Goal: Entertainment & Leisure: Browse casually

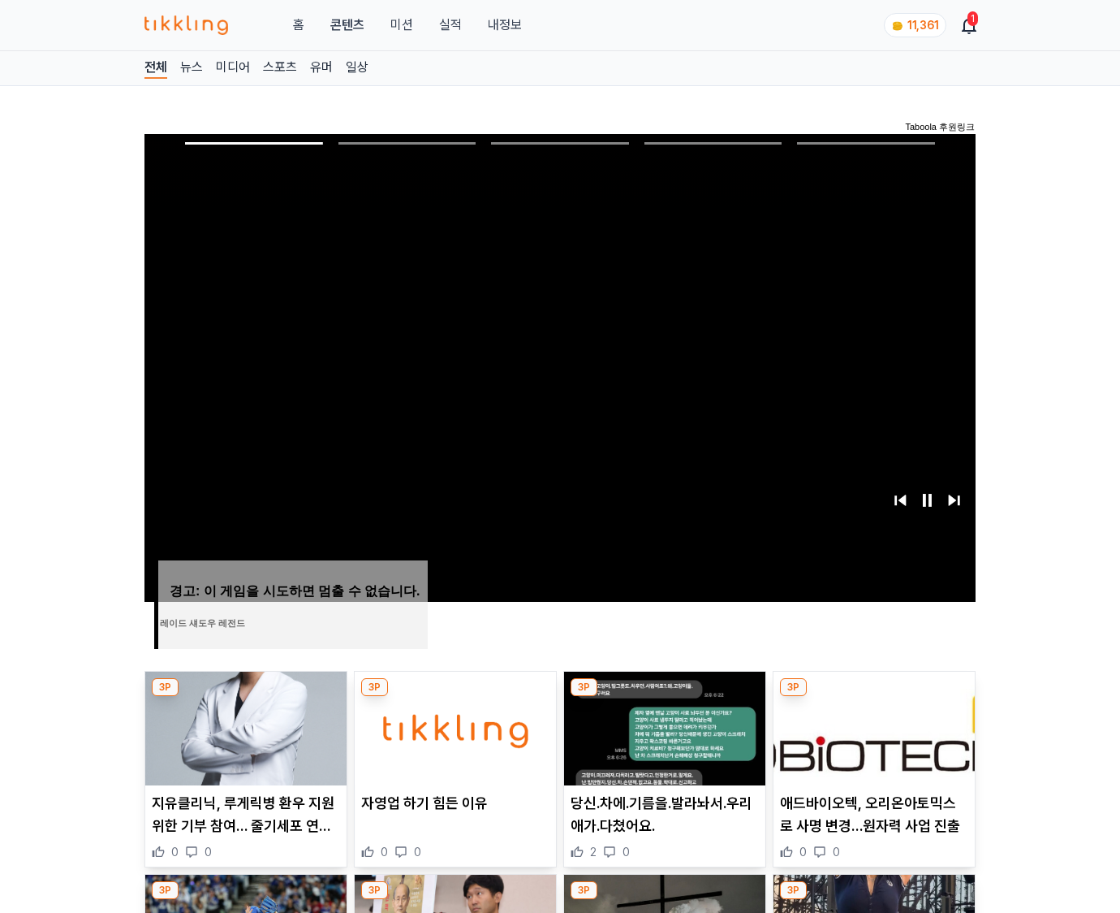
click at [872, 726] on img at bounding box center [874, 728] width 201 height 114
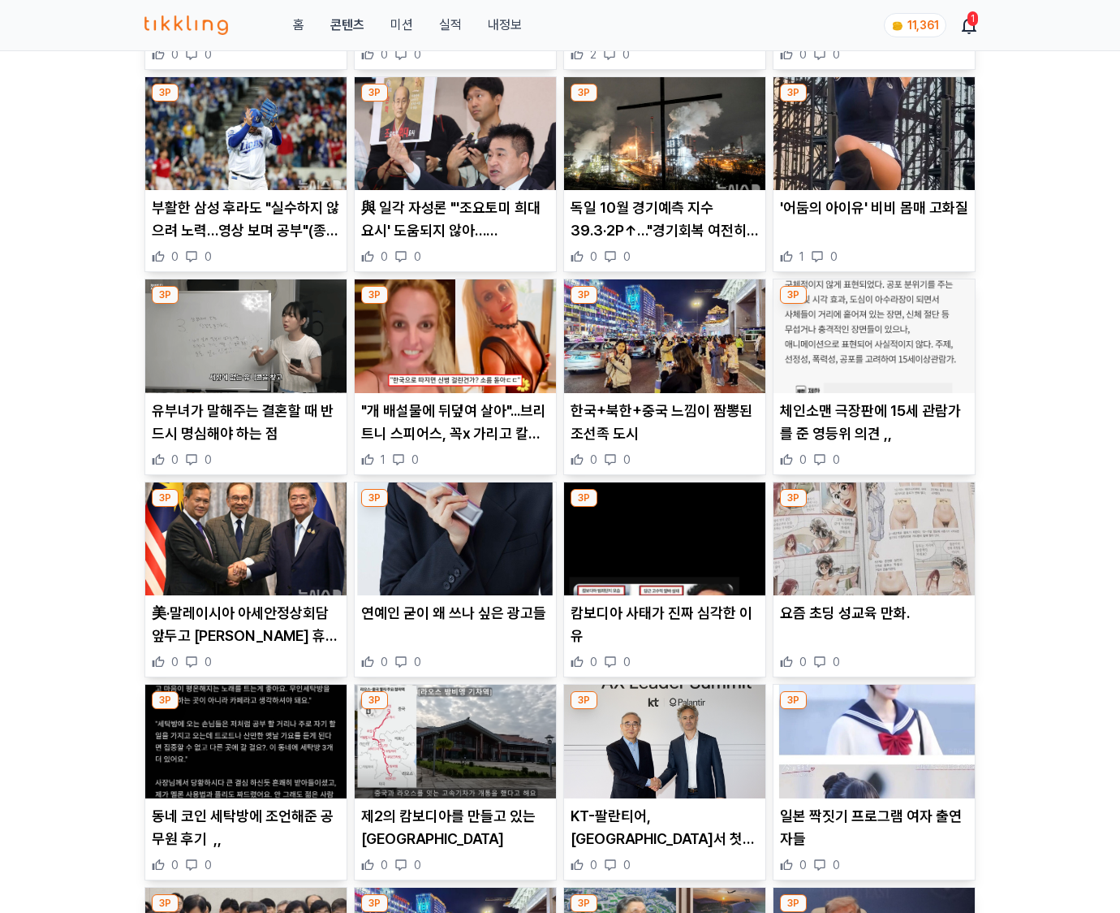
scroll to position [2394, 0]
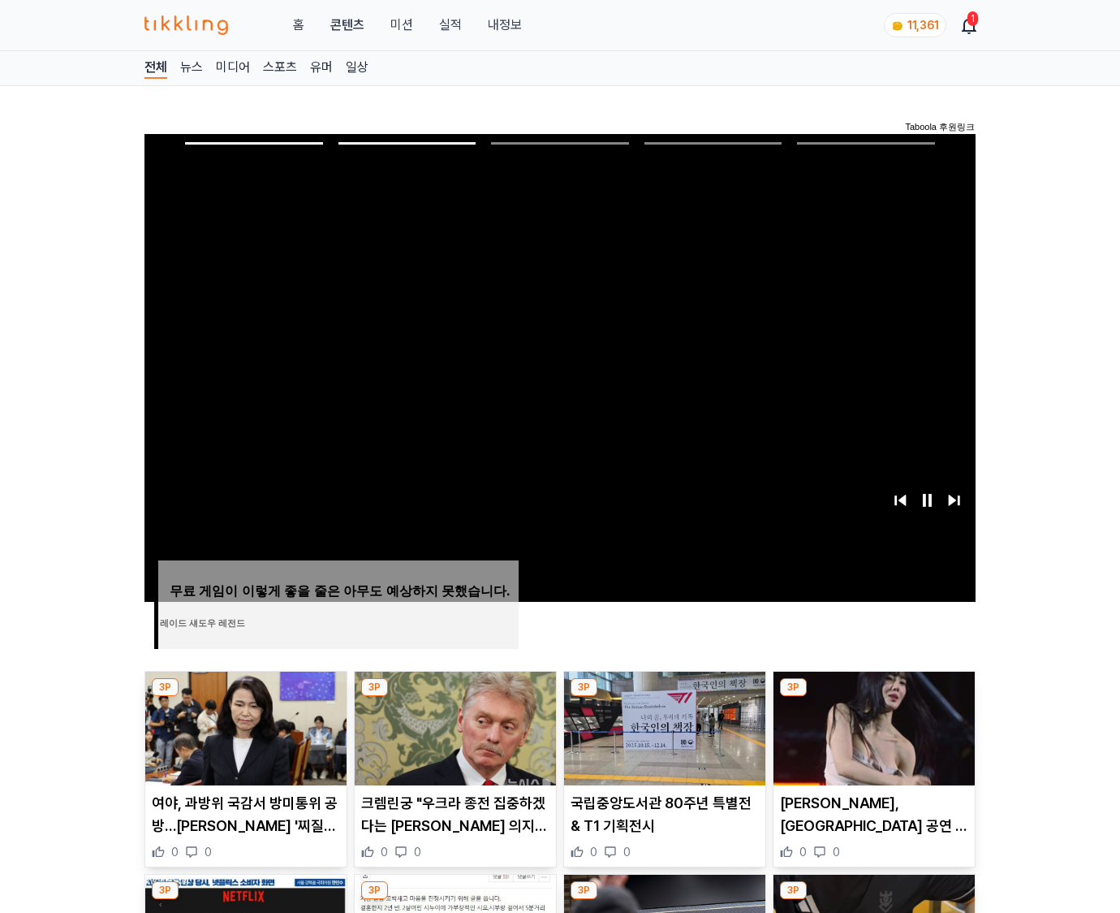
click at [872, 726] on img at bounding box center [874, 728] width 201 height 114
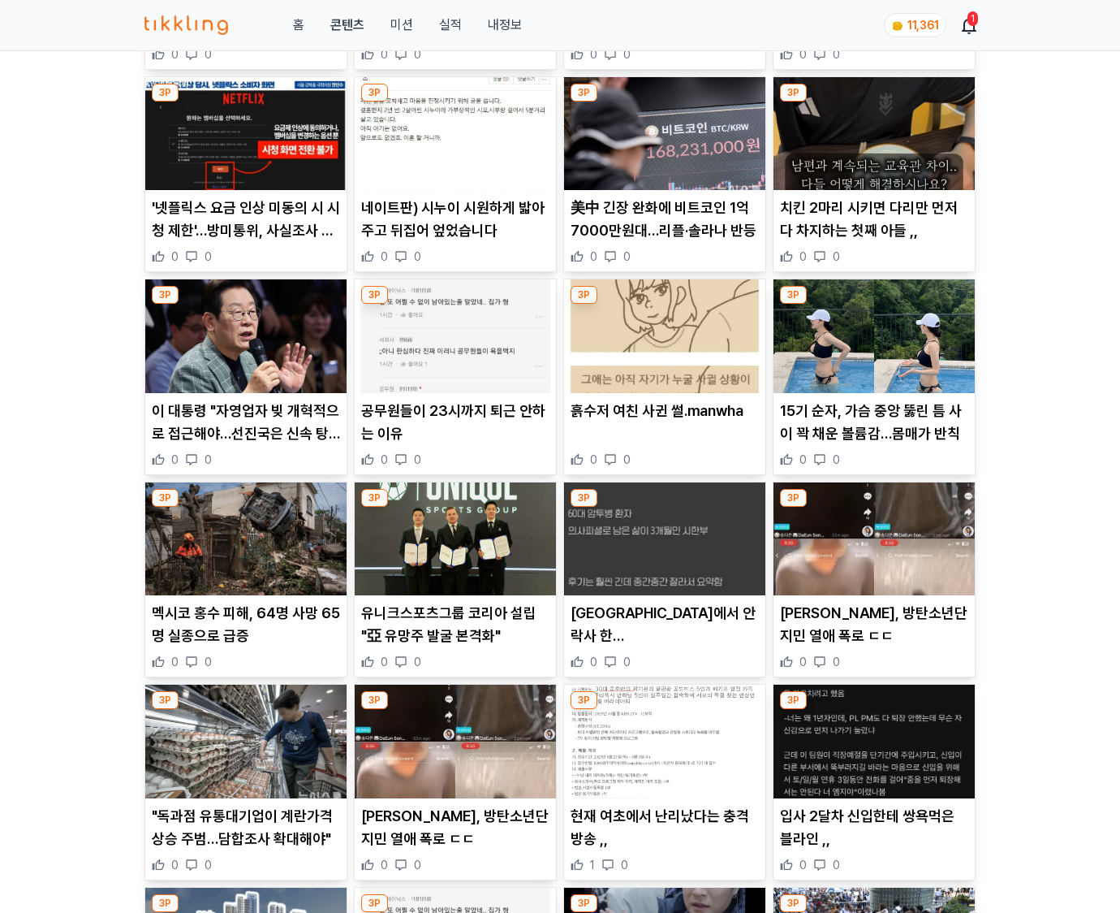
scroll to position [2394, 0]
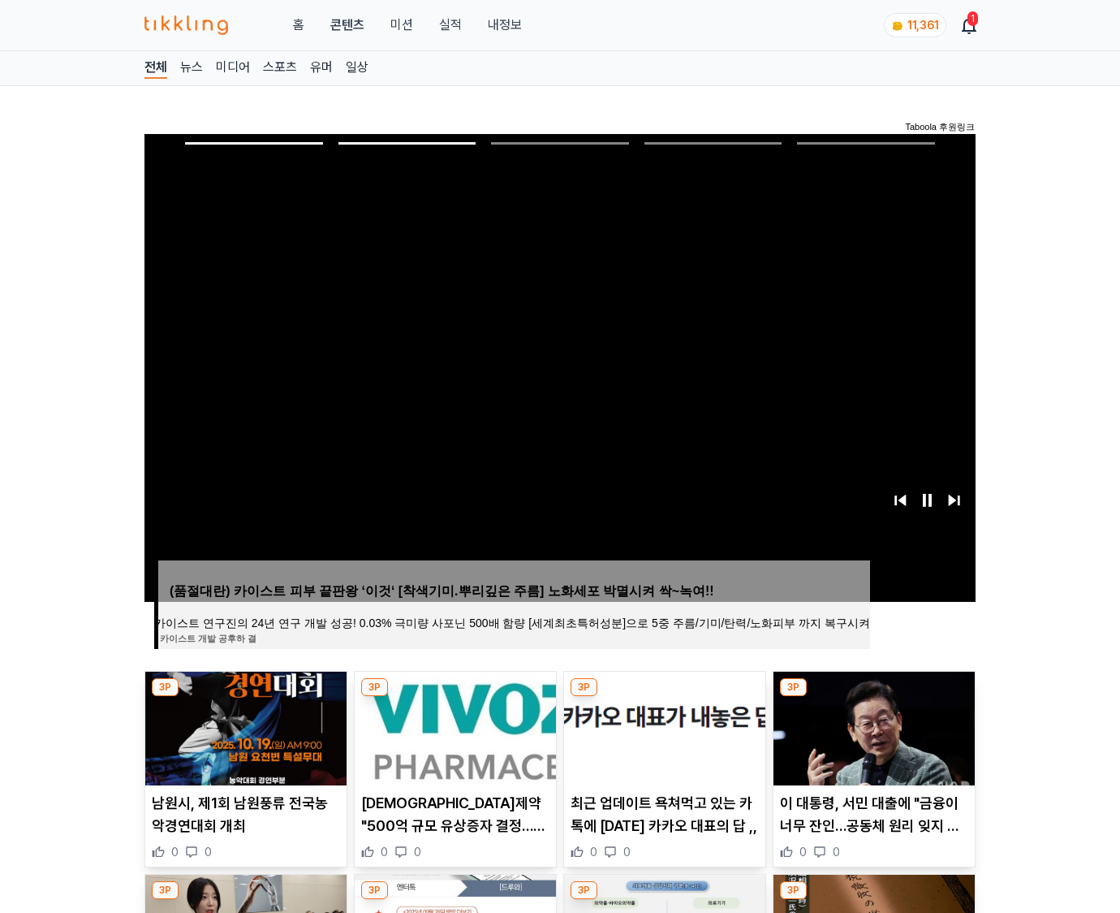
click at [872, 726] on img at bounding box center [874, 728] width 201 height 114
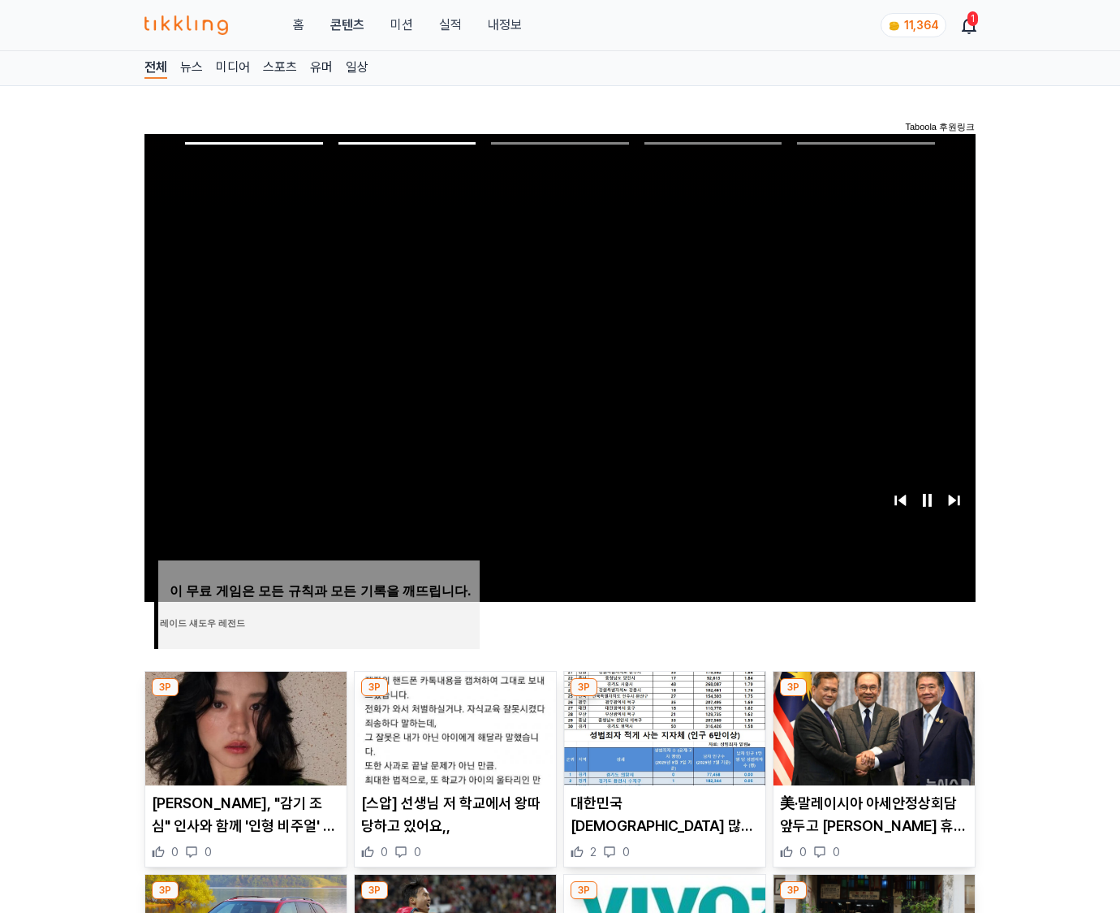
click at [872, 726] on img at bounding box center [874, 728] width 201 height 114
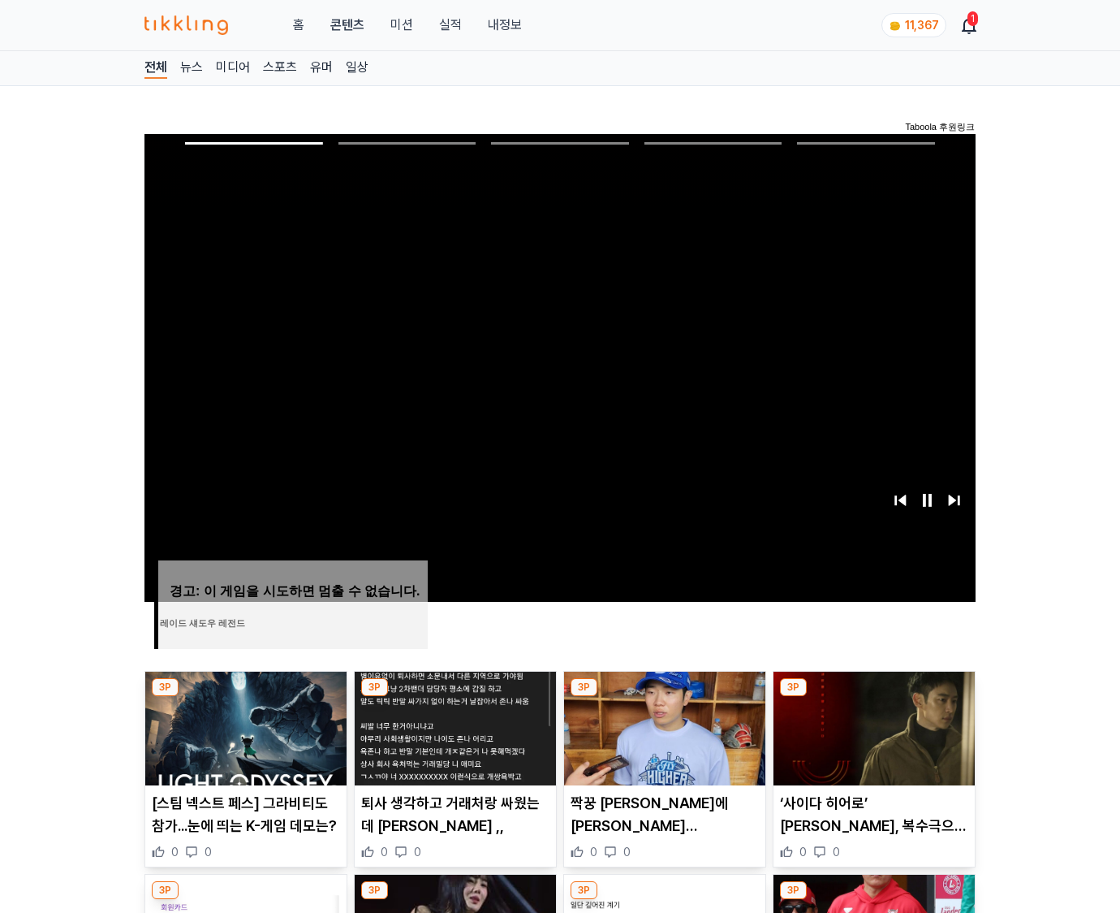
click at [872, 726] on img at bounding box center [874, 728] width 201 height 114
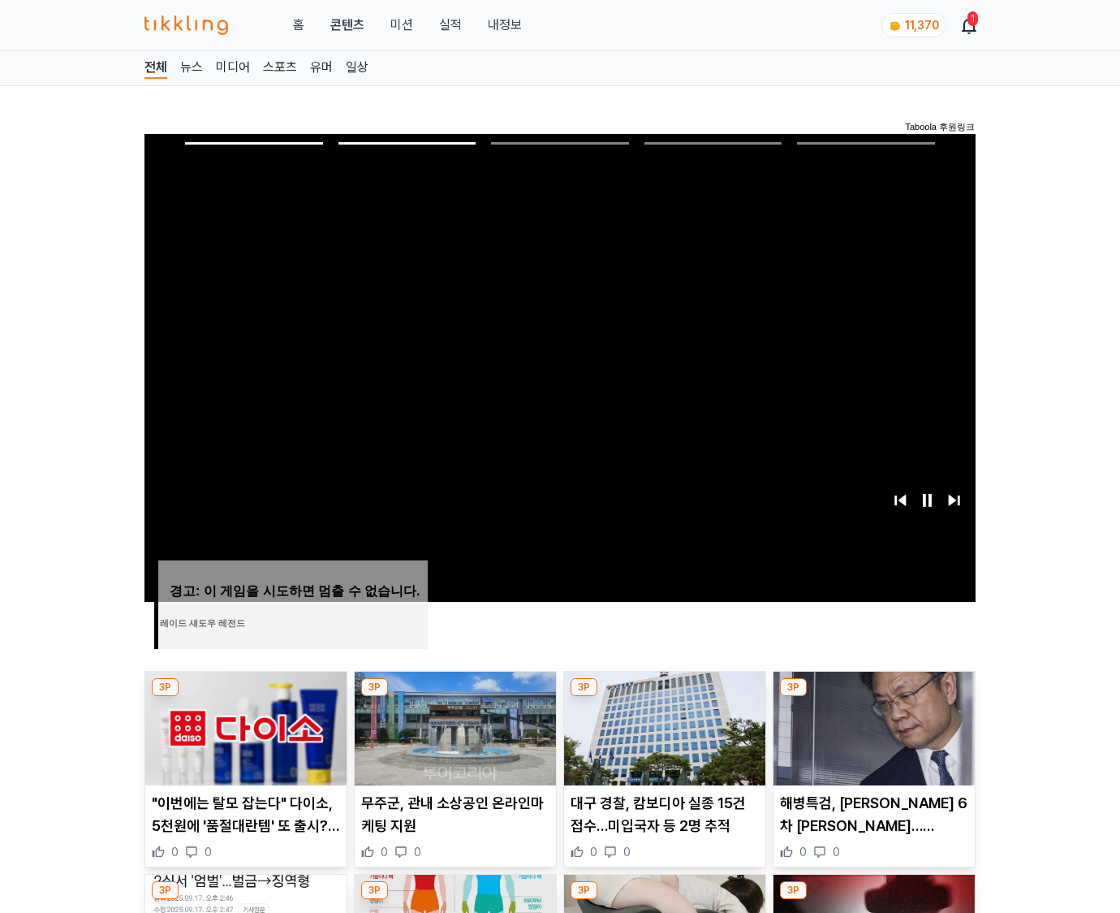
click at [872, 726] on img at bounding box center [874, 728] width 201 height 114
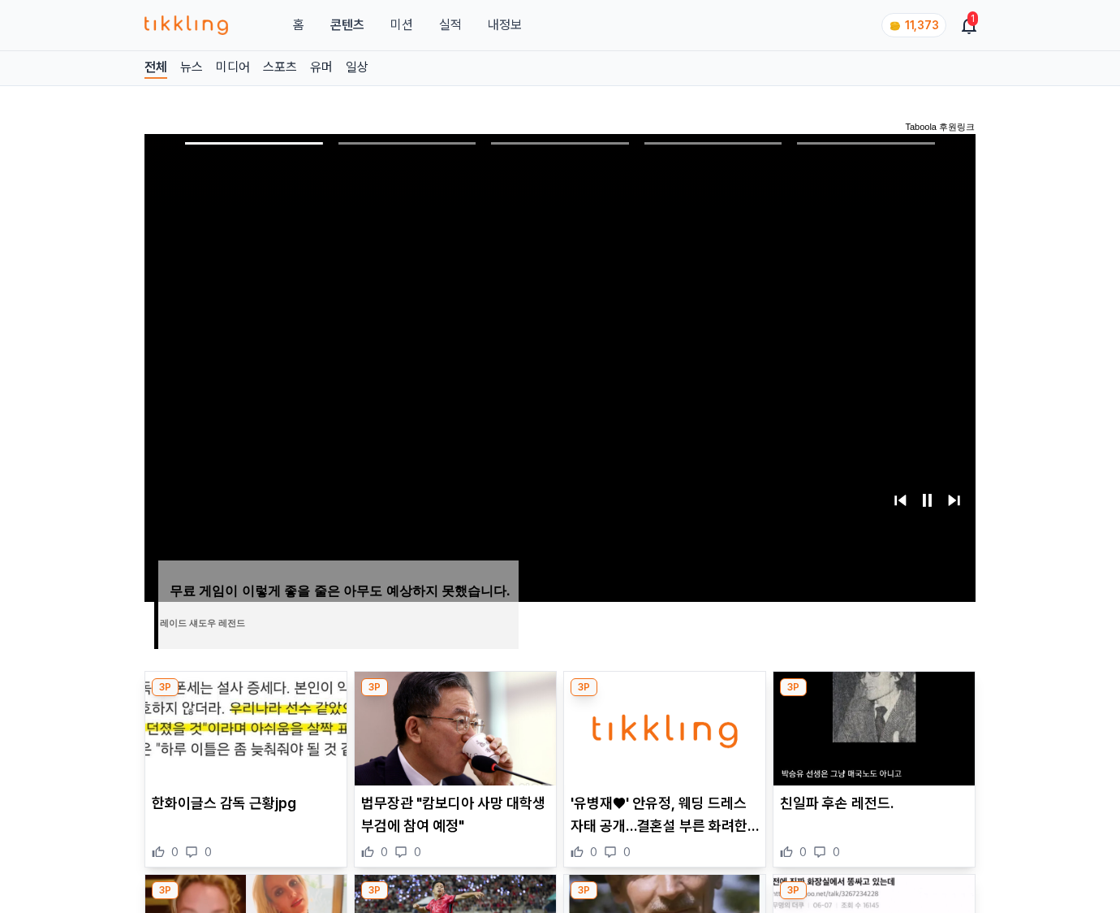
click at [872, 726] on img at bounding box center [874, 728] width 201 height 114
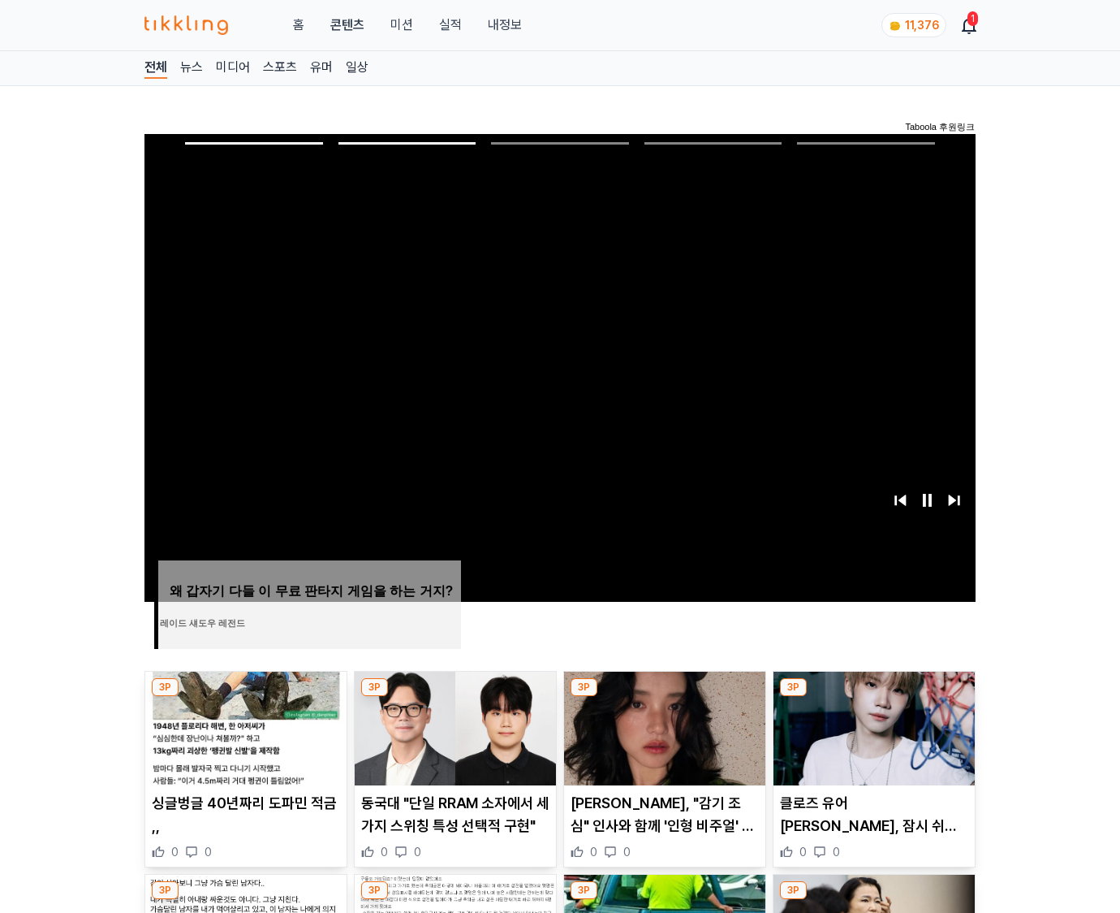
click at [872, 726] on img at bounding box center [874, 728] width 201 height 114
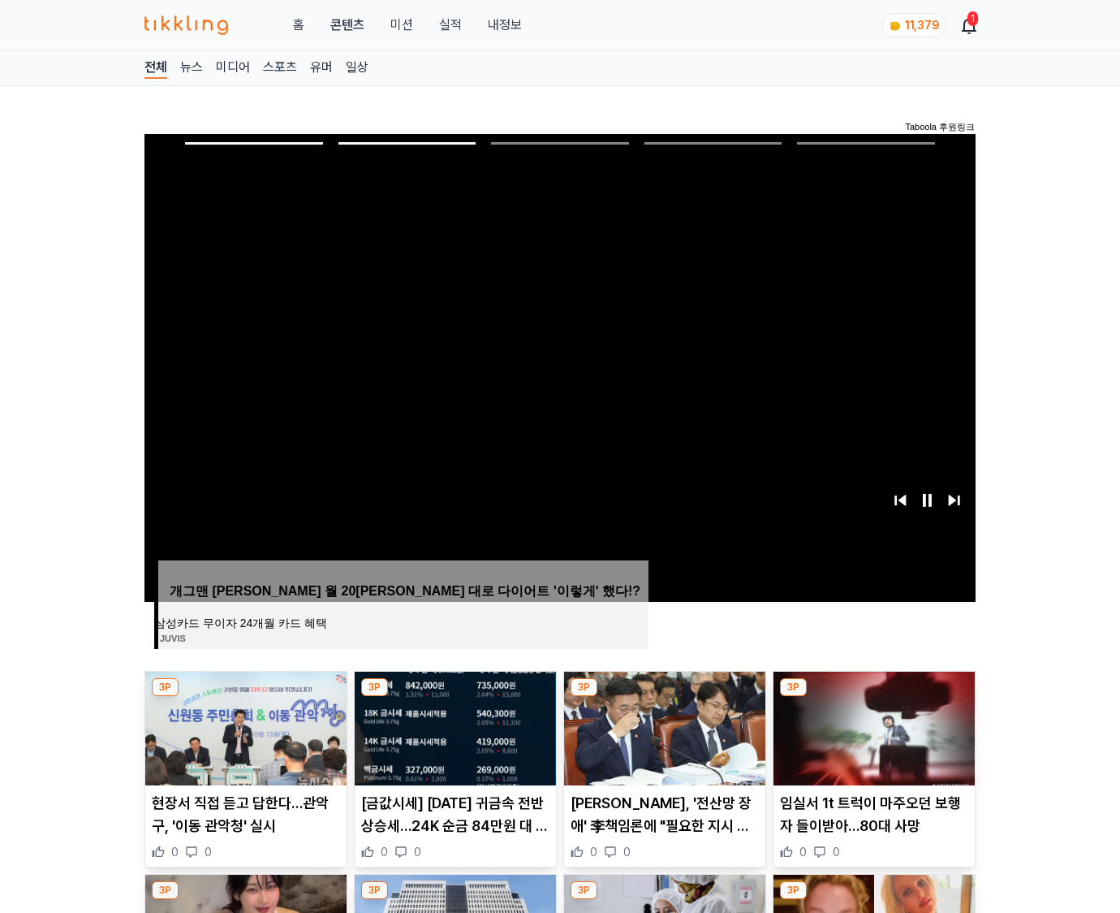
click at [872, 726] on img at bounding box center [874, 728] width 201 height 114
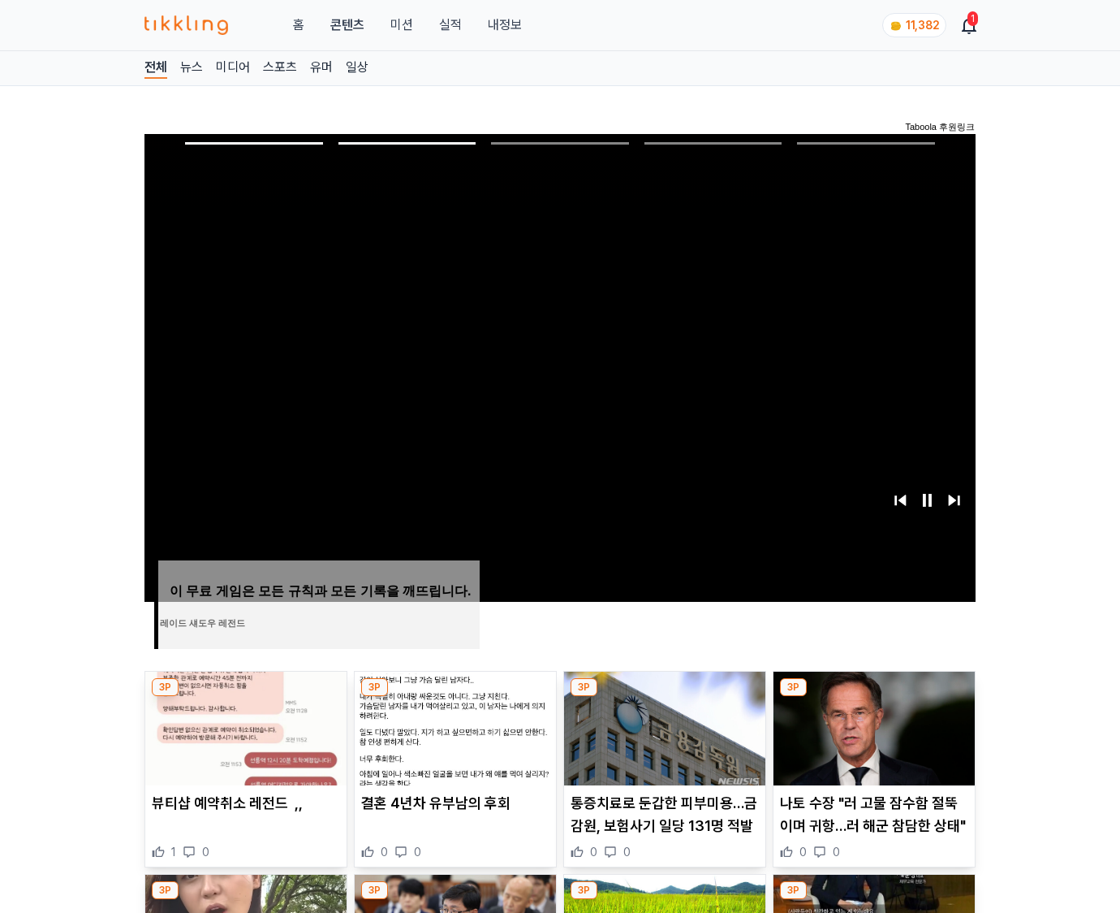
click at [872, 726] on img at bounding box center [874, 728] width 201 height 114
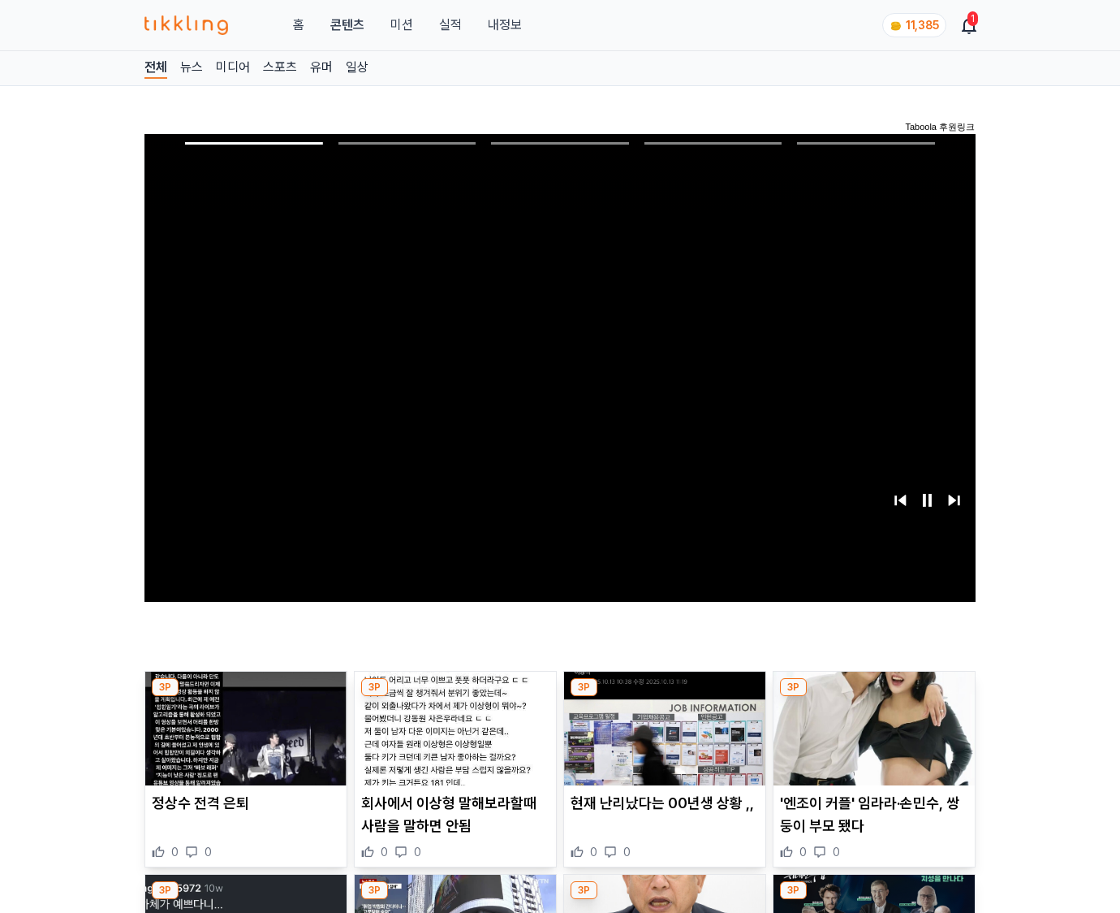
click at [872, 726] on img at bounding box center [874, 728] width 201 height 114
